Goal: Task Accomplishment & Management: Manage account settings

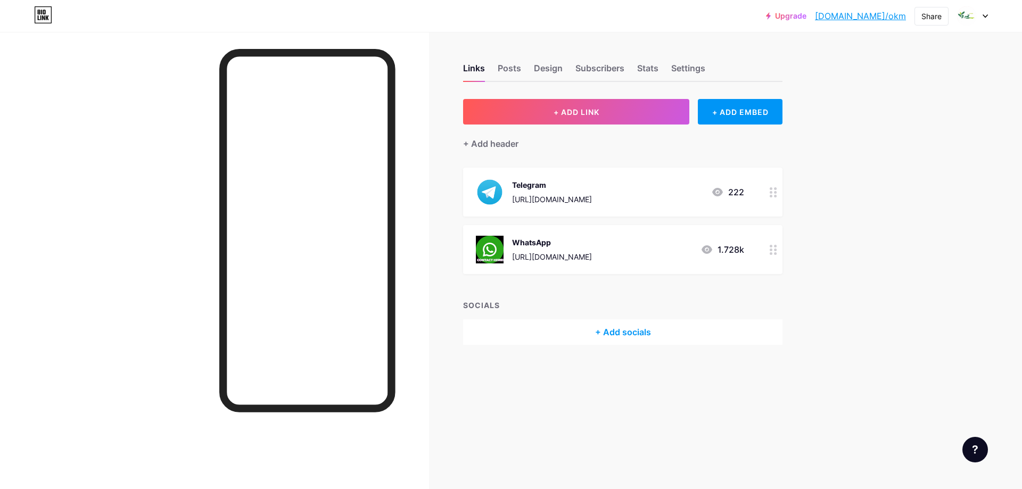
click at [678, 249] on div "WhatsApp [URL][DOMAIN_NAME] 1.728k" at bounding box center [610, 250] width 268 height 28
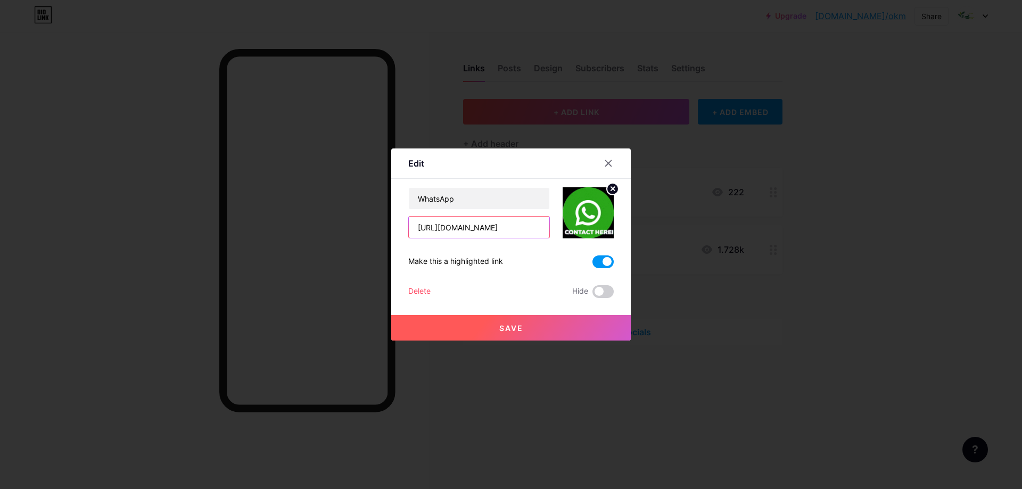
drag, startPoint x: 470, startPoint y: 225, endPoint x: 527, endPoint y: 225, distance: 57.5
click at [527, 225] on input "[URL][DOMAIN_NAME]" at bounding box center [479, 227] width 141 height 21
paste input "2 82374736578"
click at [480, 228] on input "[URL][DOMAIN_NAME] 82374736578" at bounding box center [479, 227] width 141 height 21
type input "[URL][DOMAIN_NAME]"
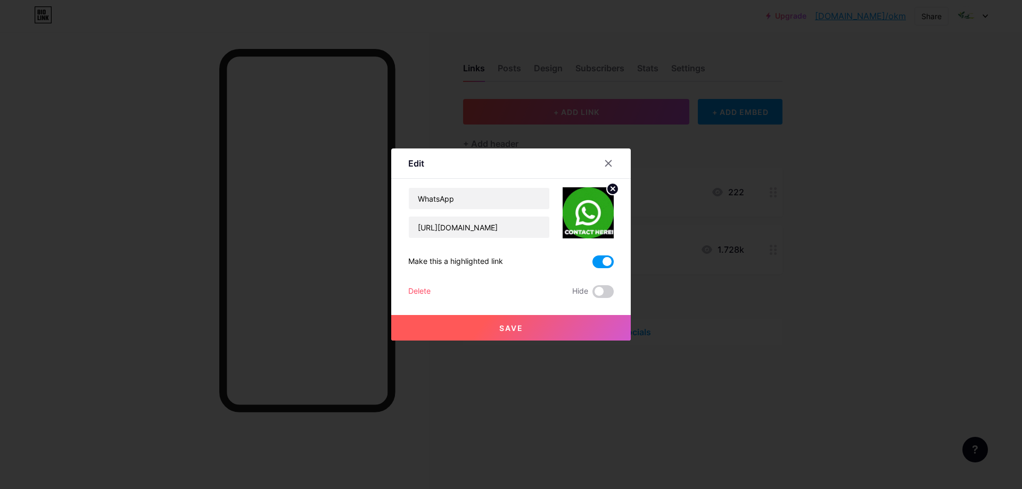
click at [518, 324] on span "Save" at bounding box center [511, 328] width 24 height 9
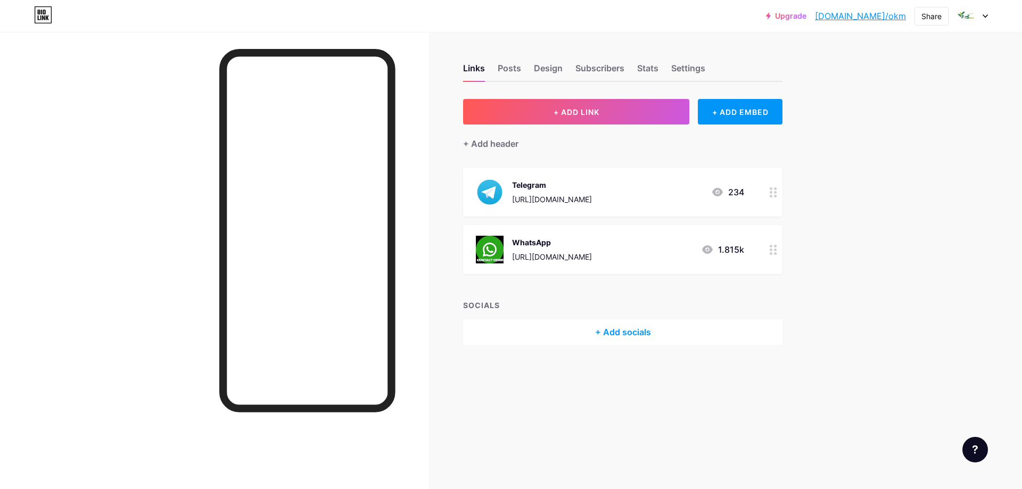
click at [653, 254] on div "WhatsApp [URL][DOMAIN_NAME] 1.815k" at bounding box center [610, 250] width 268 height 28
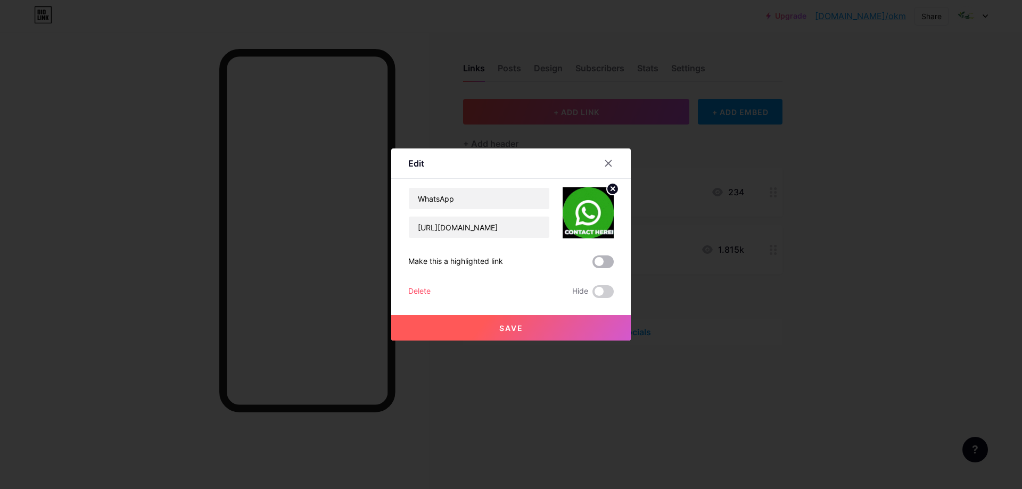
click at [600, 258] on span at bounding box center [602, 261] width 21 height 13
click at [592, 265] on input "checkbox" at bounding box center [592, 265] width 0 height 0
click at [533, 321] on button "Save" at bounding box center [511, 328] width 240 height 26
